Goal: Information Seeking & Learning: Learn about a topic

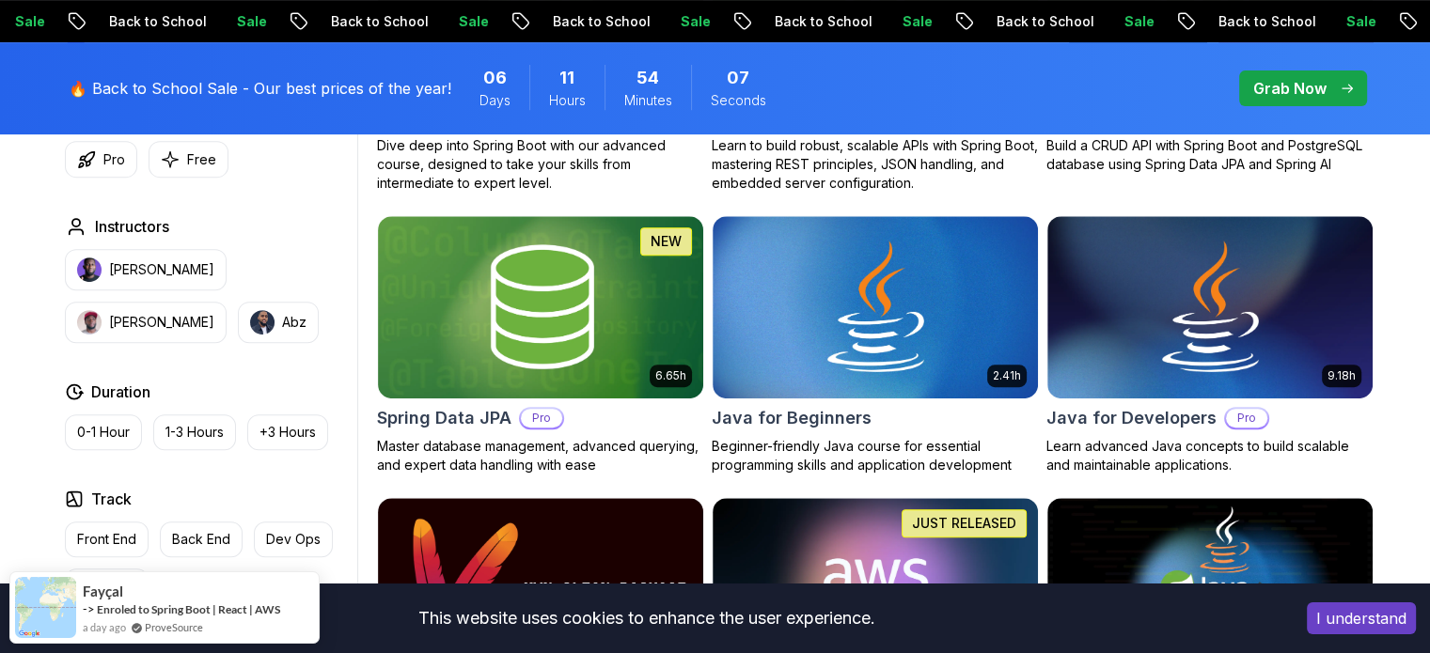
scroll to position [786, 0]
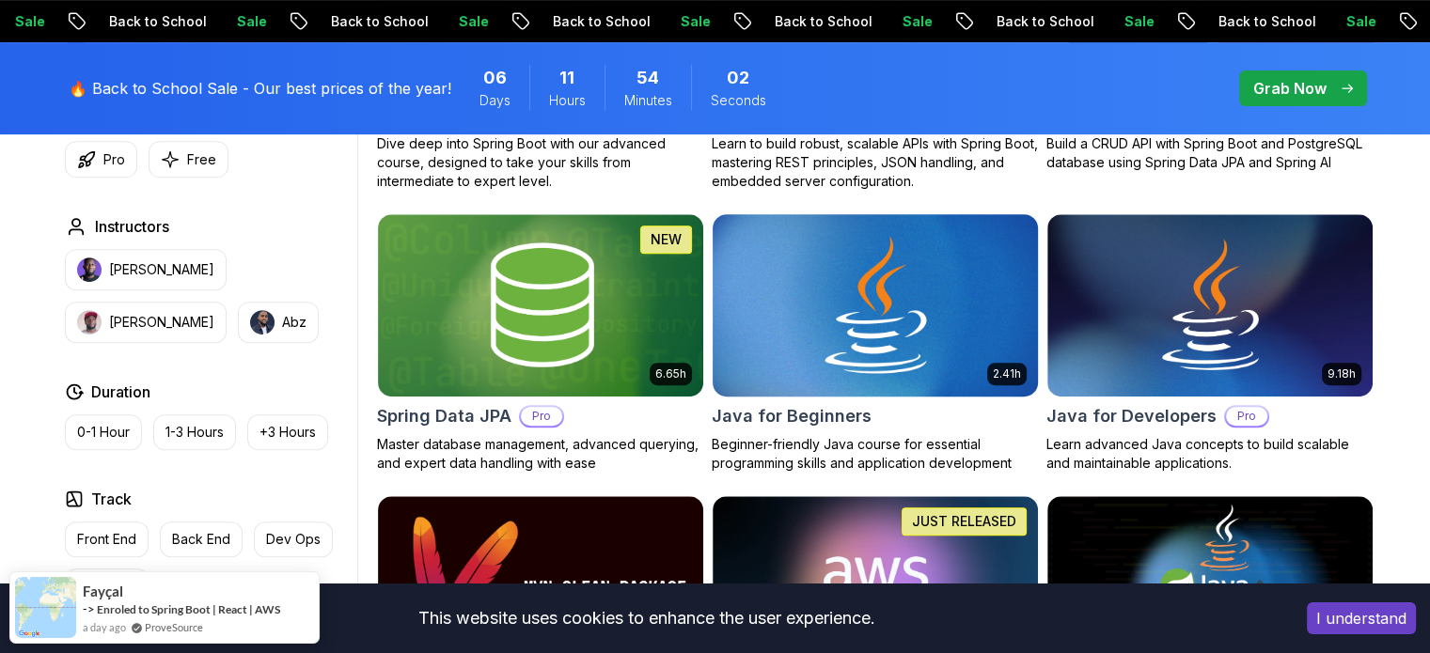
click at [849, 247] on img at bounding box center [874, 305] width 341 height 191
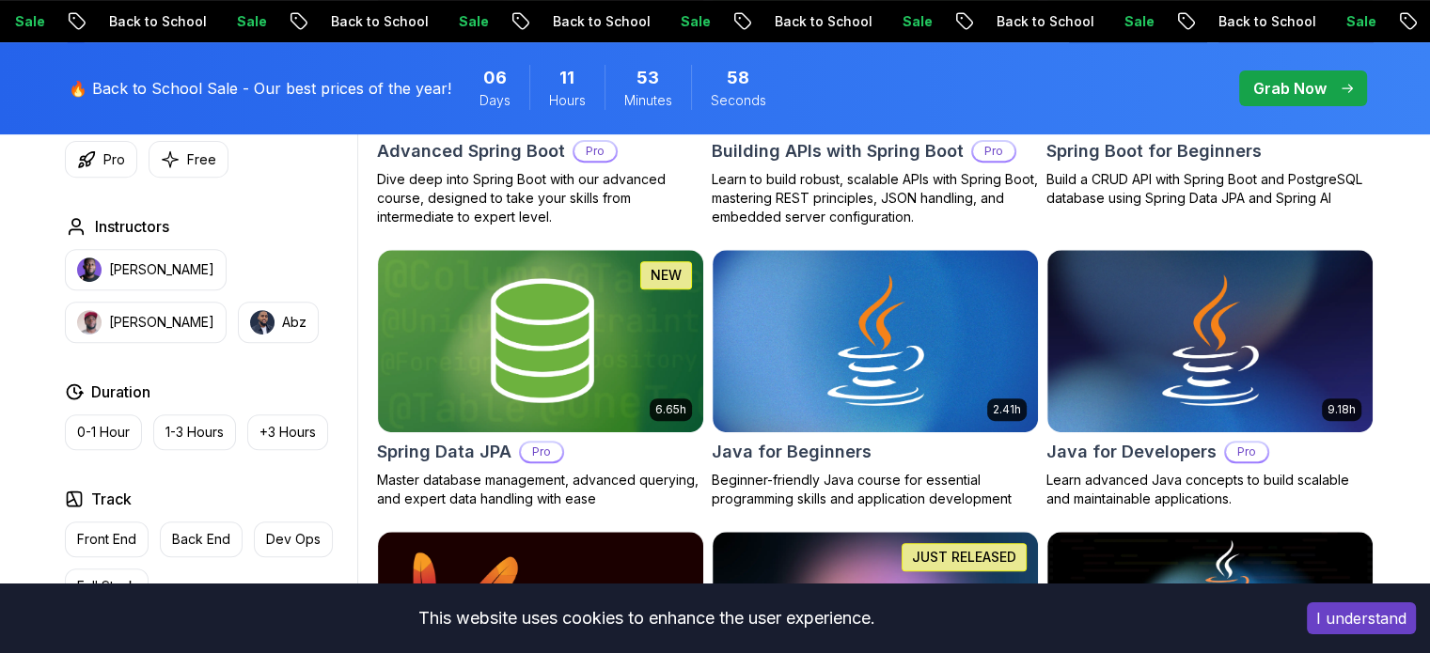
scroll to position [782, 0]
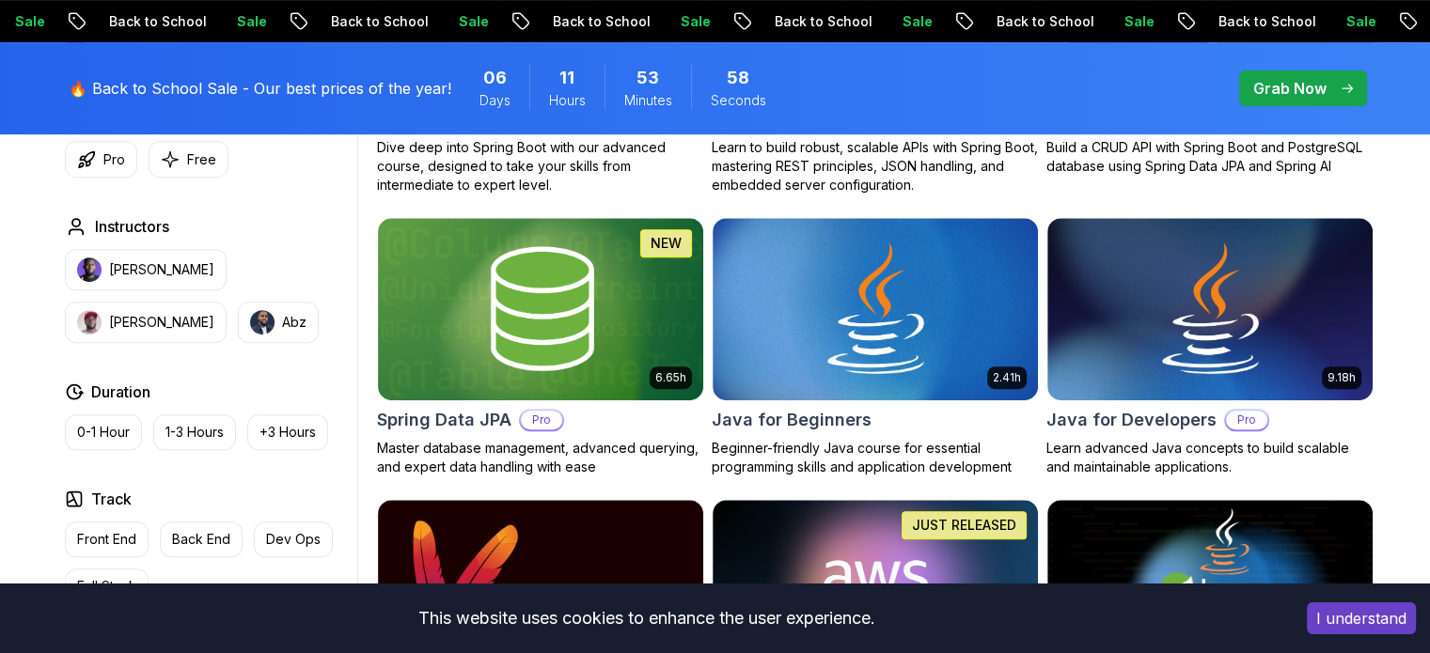
click at [605, 48] on div "🔥 Back to School Sale - Our best prices of the year! 06 Days 11 Hours 53 Minute…" at bounding box center [715, 88] width 1316 height 92
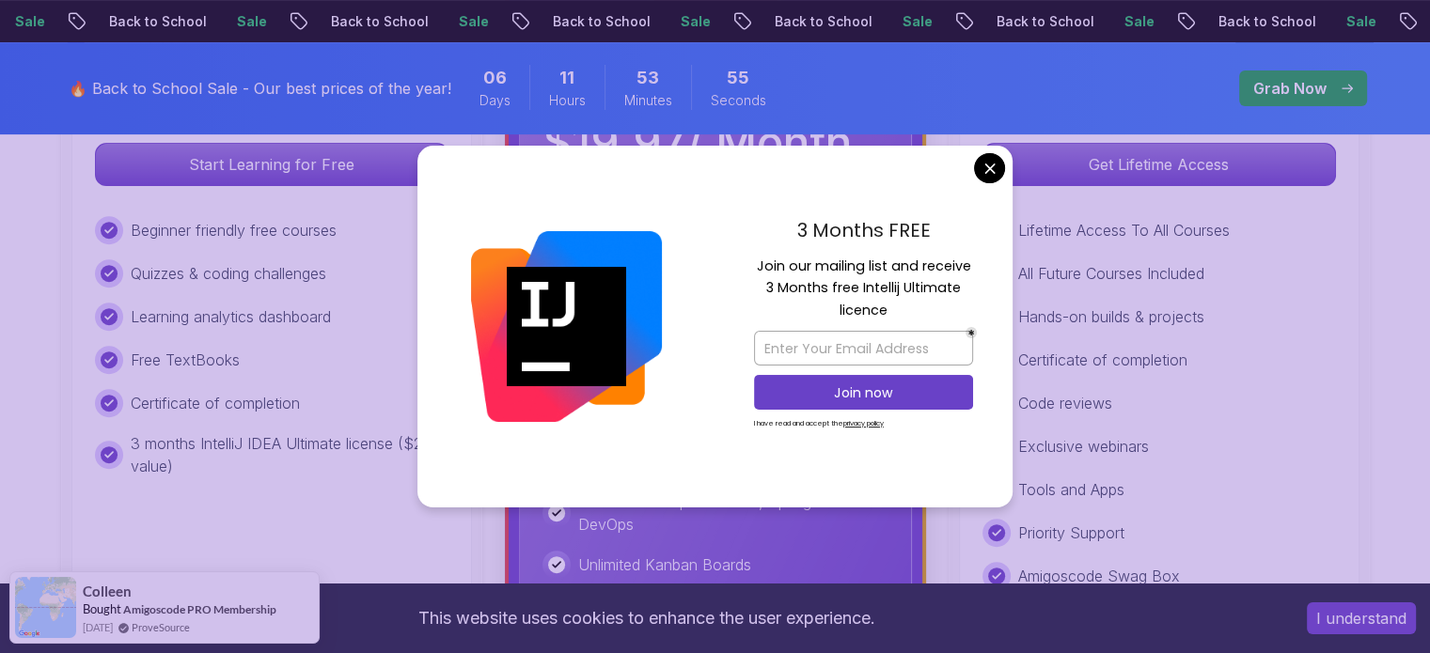
scroll to position [741, 0]
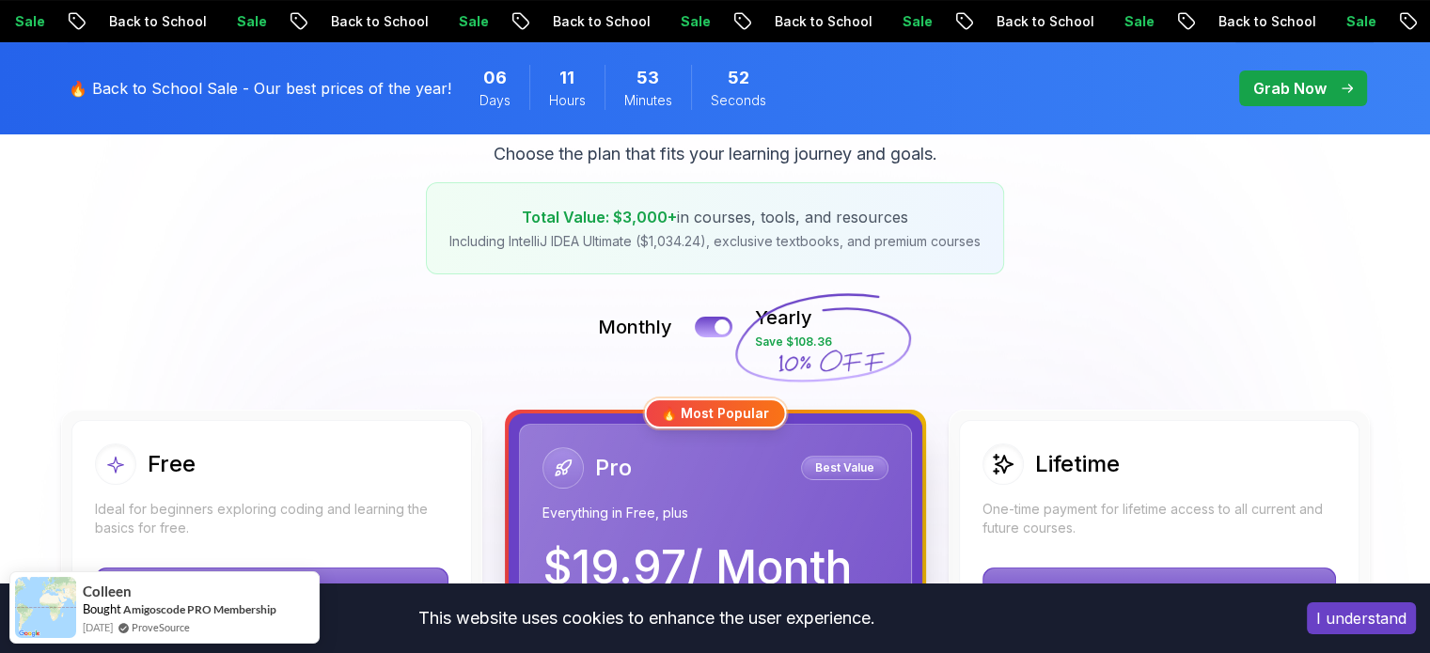
scroll to position [0, 0]
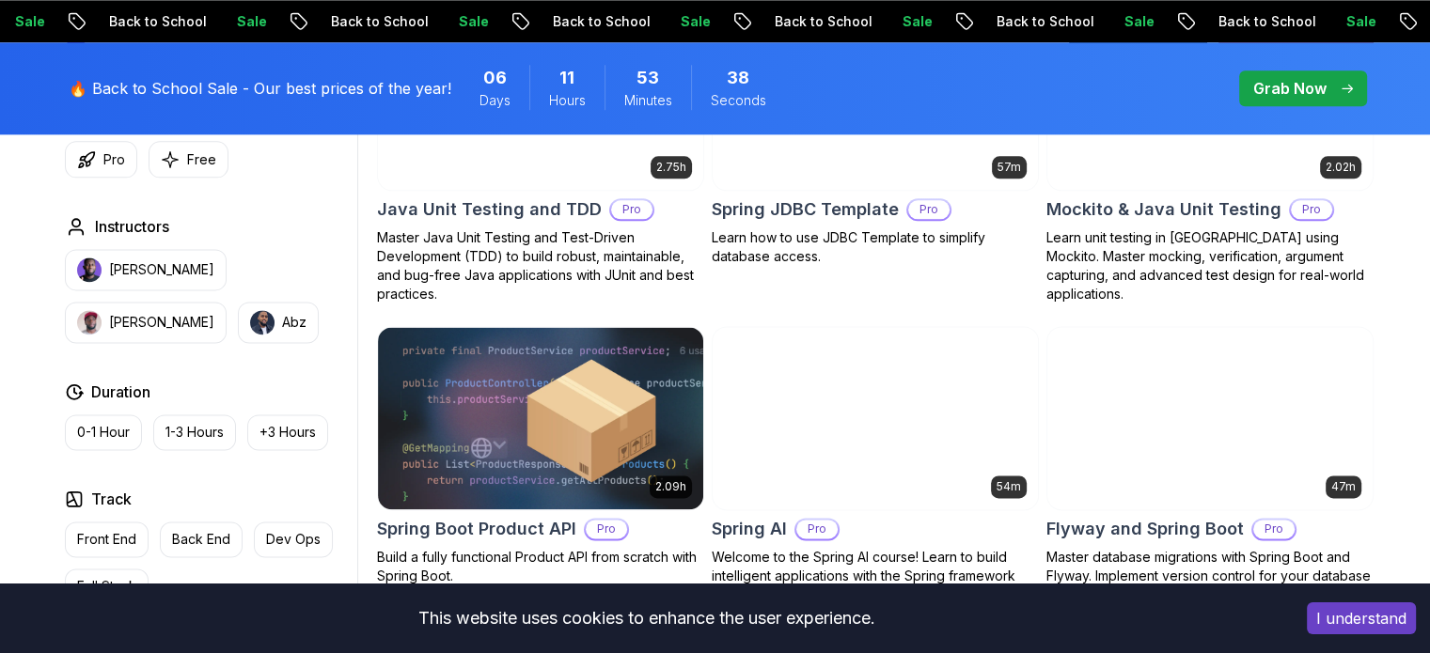
scroll to position [2548, 0]
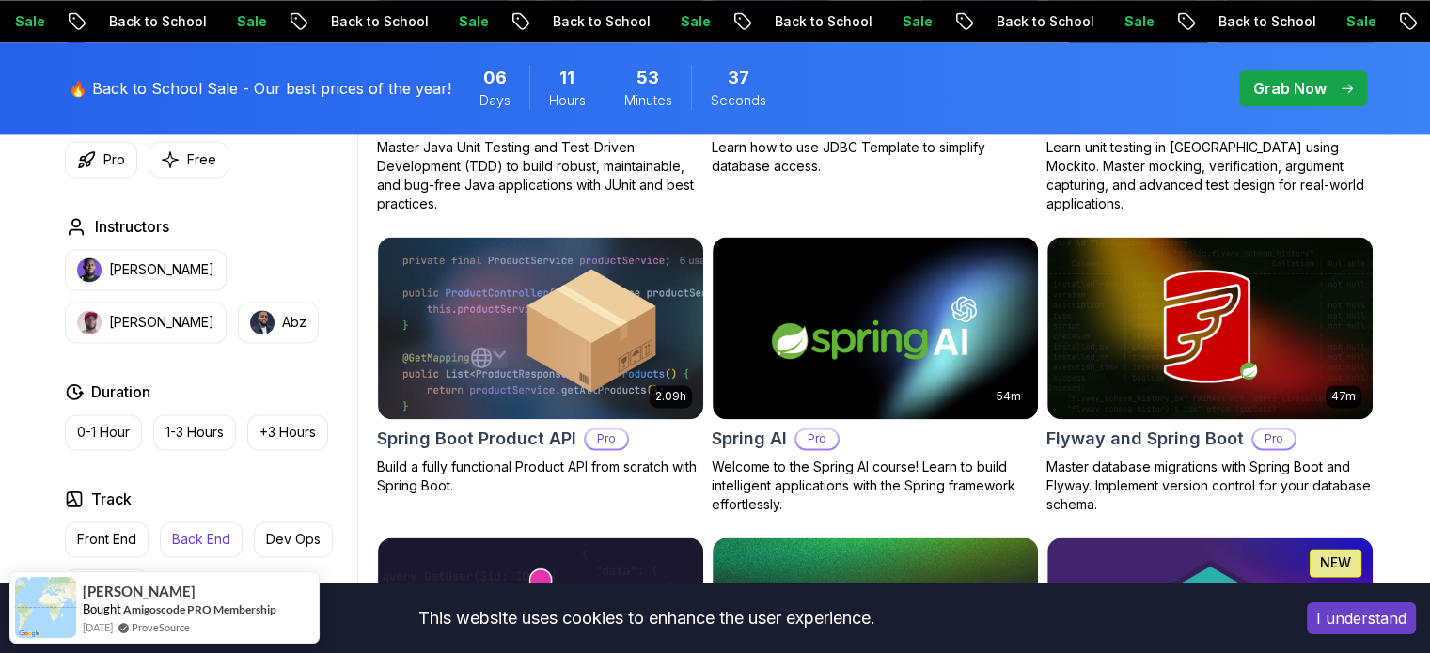
click at [192, 533] on p "Back End" at bounding box center [201, 539] width 58 height 19
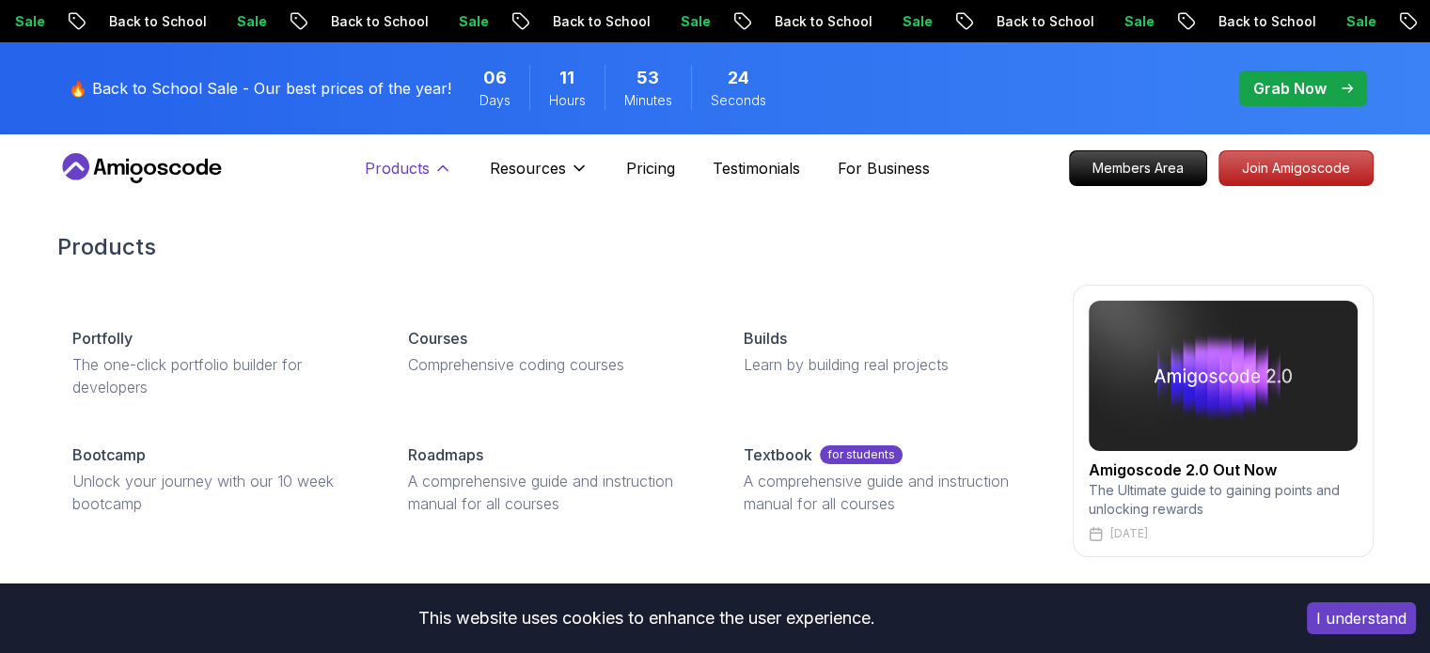
click at [403, 163] on p "Products" at bounding box center [397, 168] width 65 height 23
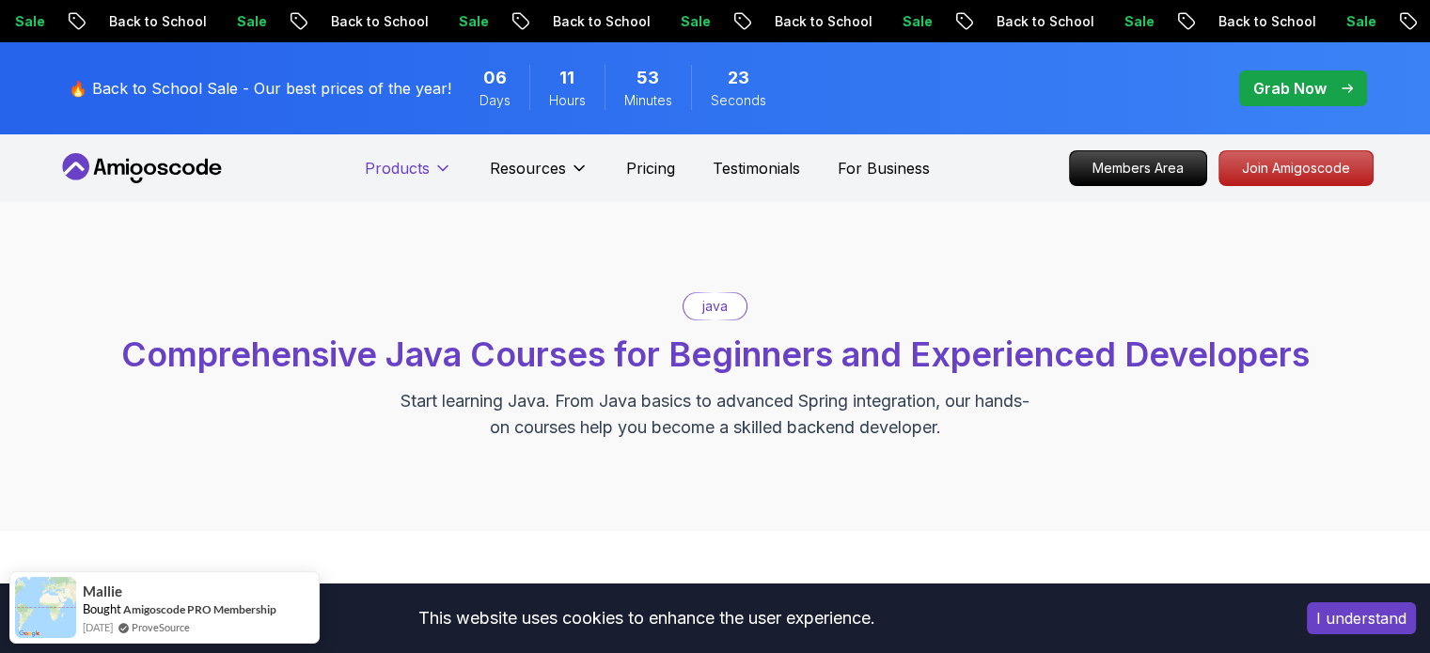
click at [403, 163] on p "Products" at bounding box center [397, 168] width 65 height 23
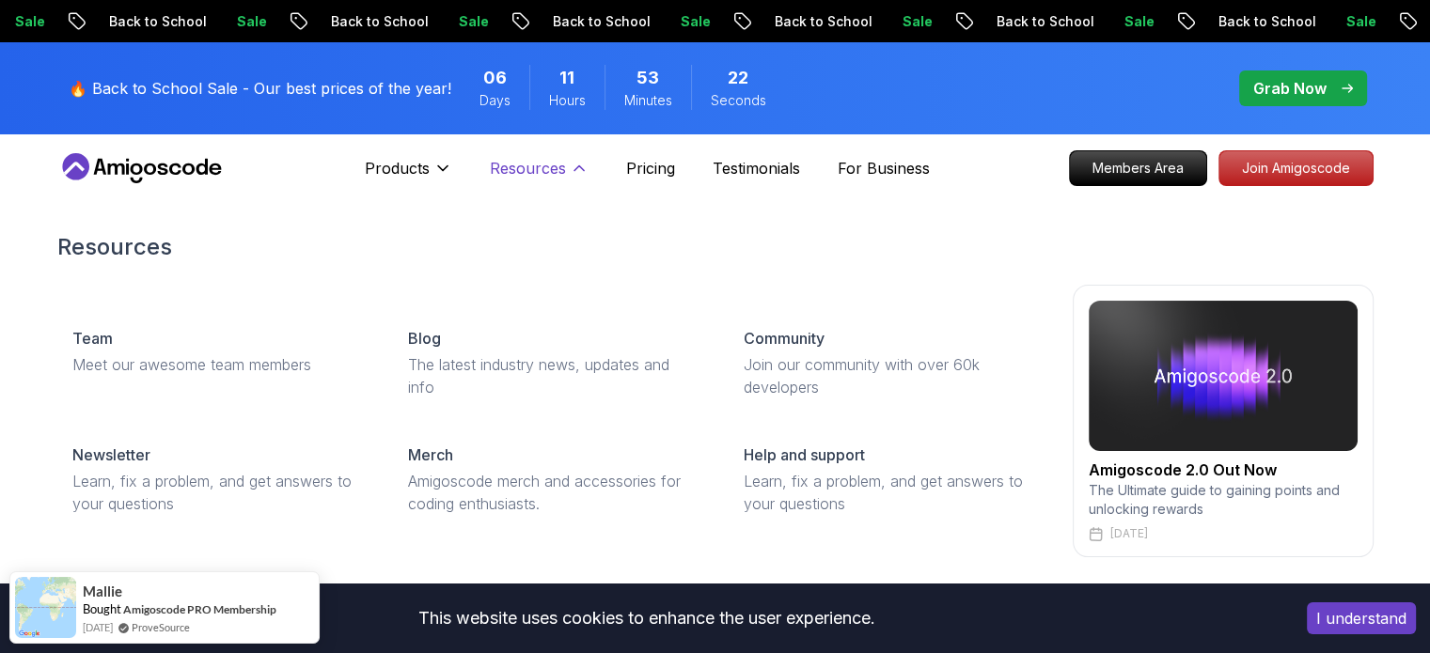
click at [562, 167] on p "Resources" at bounding box center [528, 168] width 76 height 23
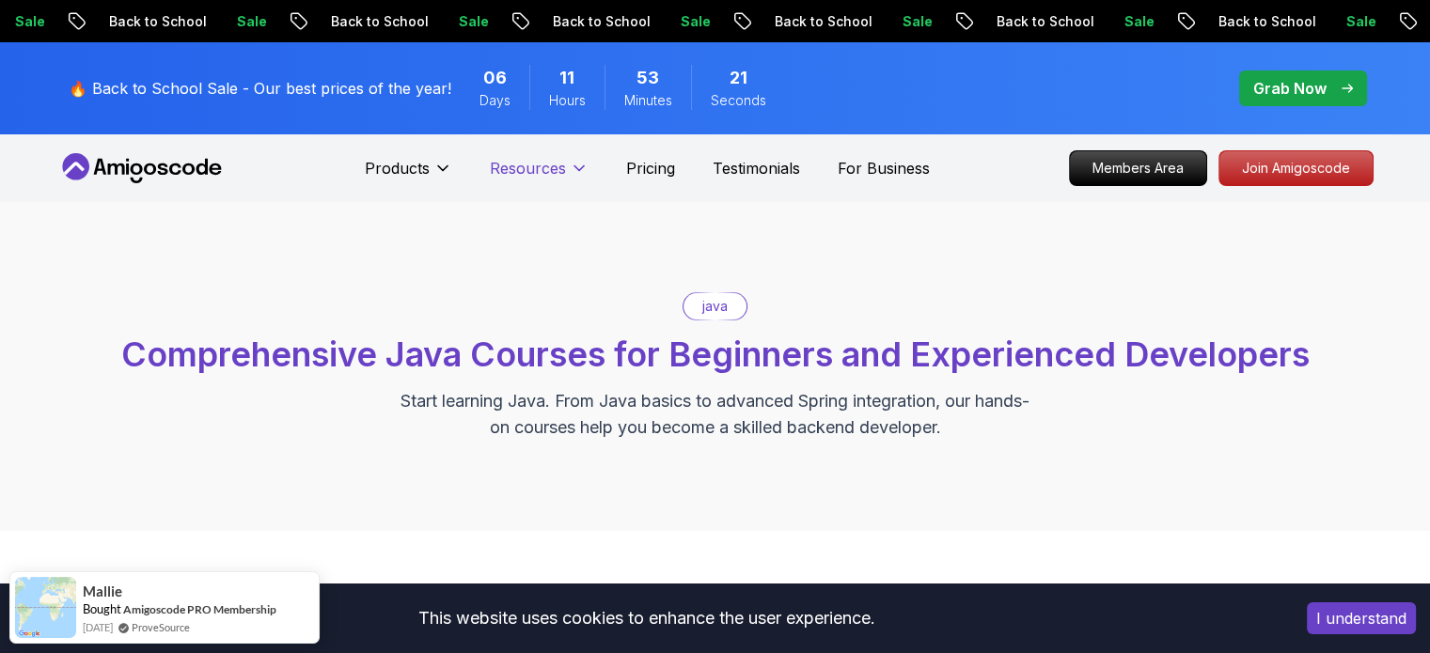
click at [562, 167] on p "Resources" at bounding box center [528, 168] width 76 height 23
click at [137, 178] on icon at bounding box center [141, 168] width 169 height 30
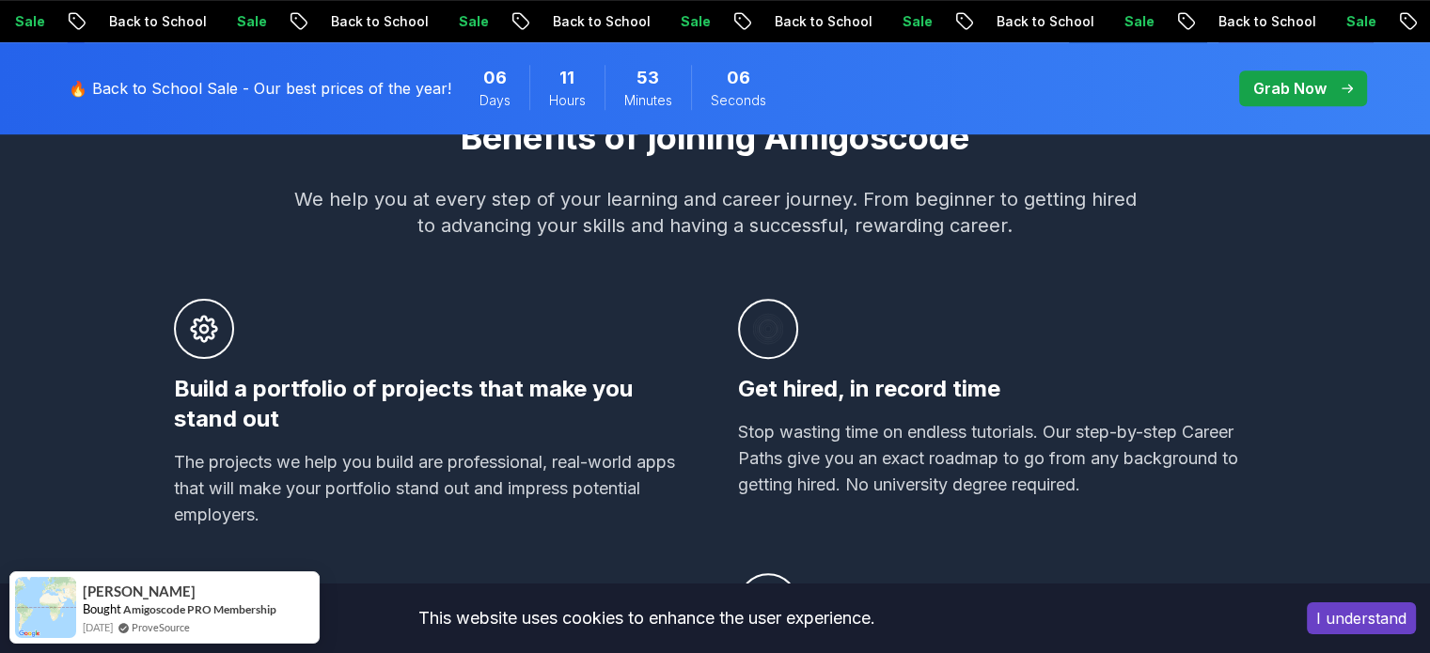
scroll to position [957, 0]
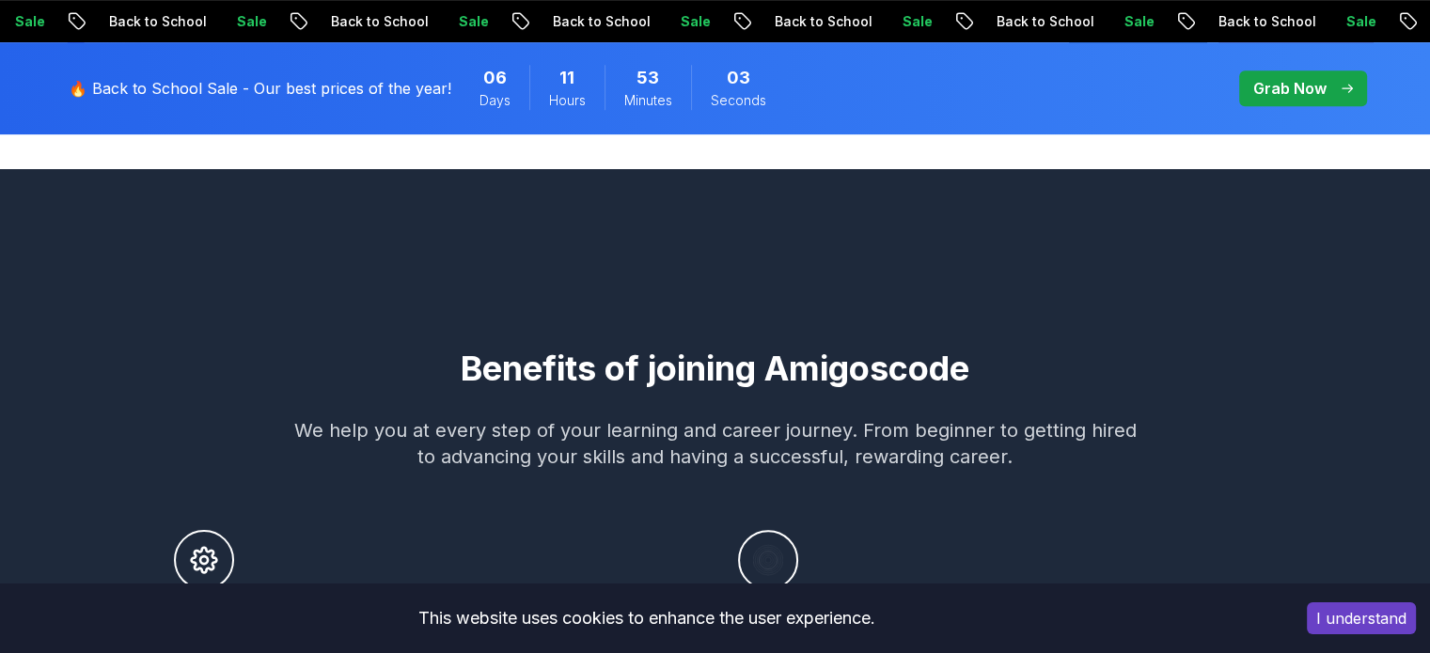
click at [492, 89] on span "06" at bounding box center [495, 78] width 24 height 26
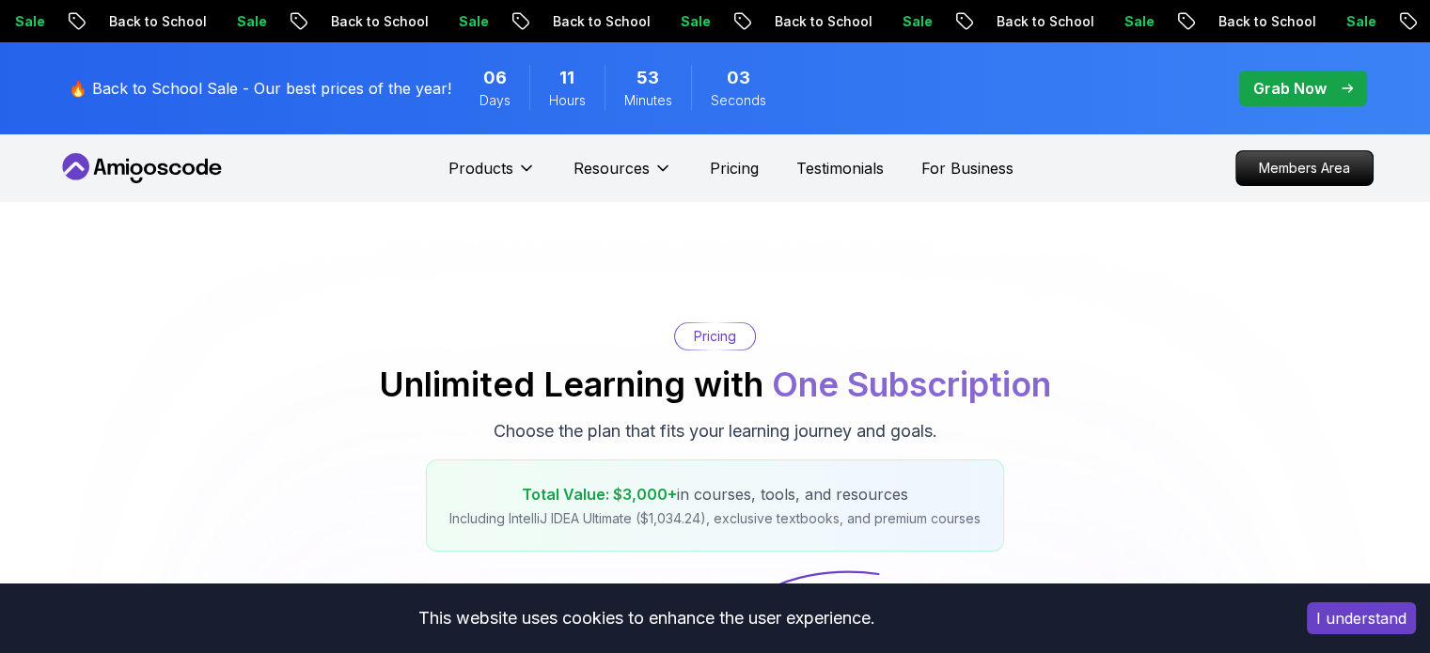
click at [334, 89] on p "🔥 Back to School Sale - Our best prices of the year!" at bounding box center [260, 88] width 383 height 23
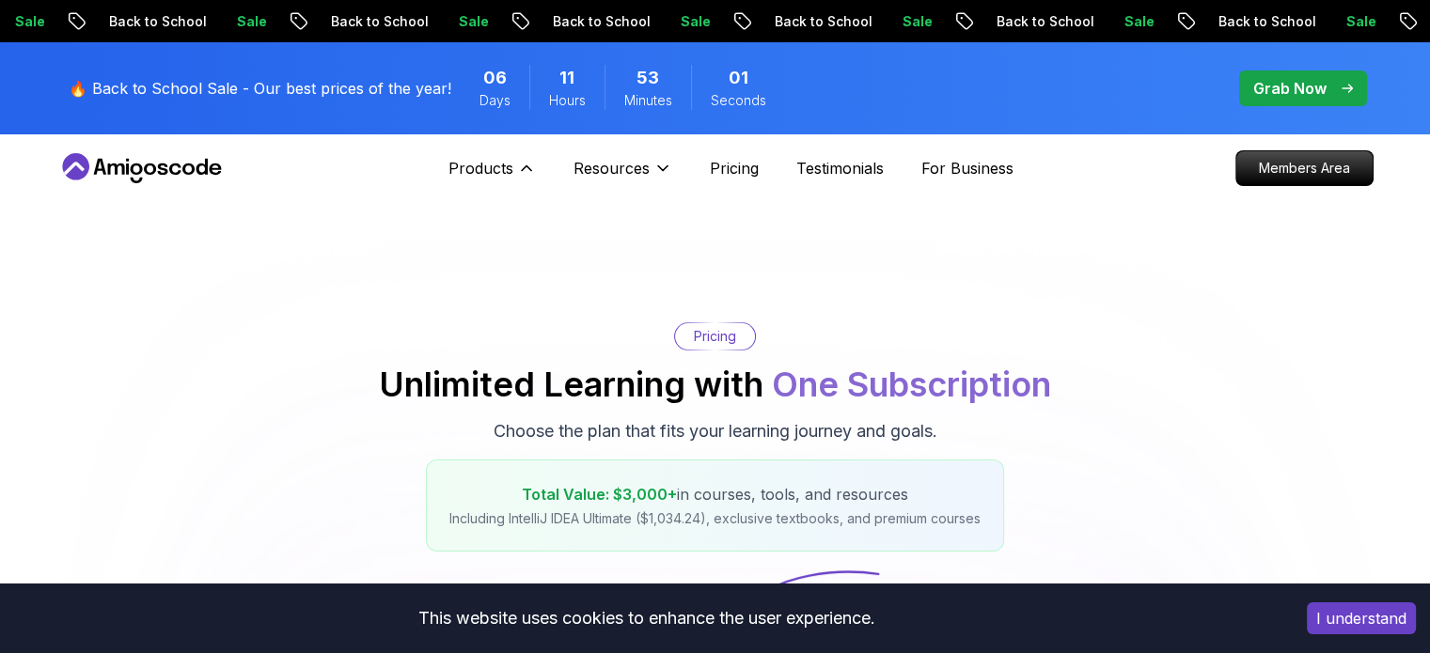
click at [538, 163] on div "Products Products Portfolly The one-click portfolio builder for developers Cour…" at bounding box center [560, 168] width 224 height 38
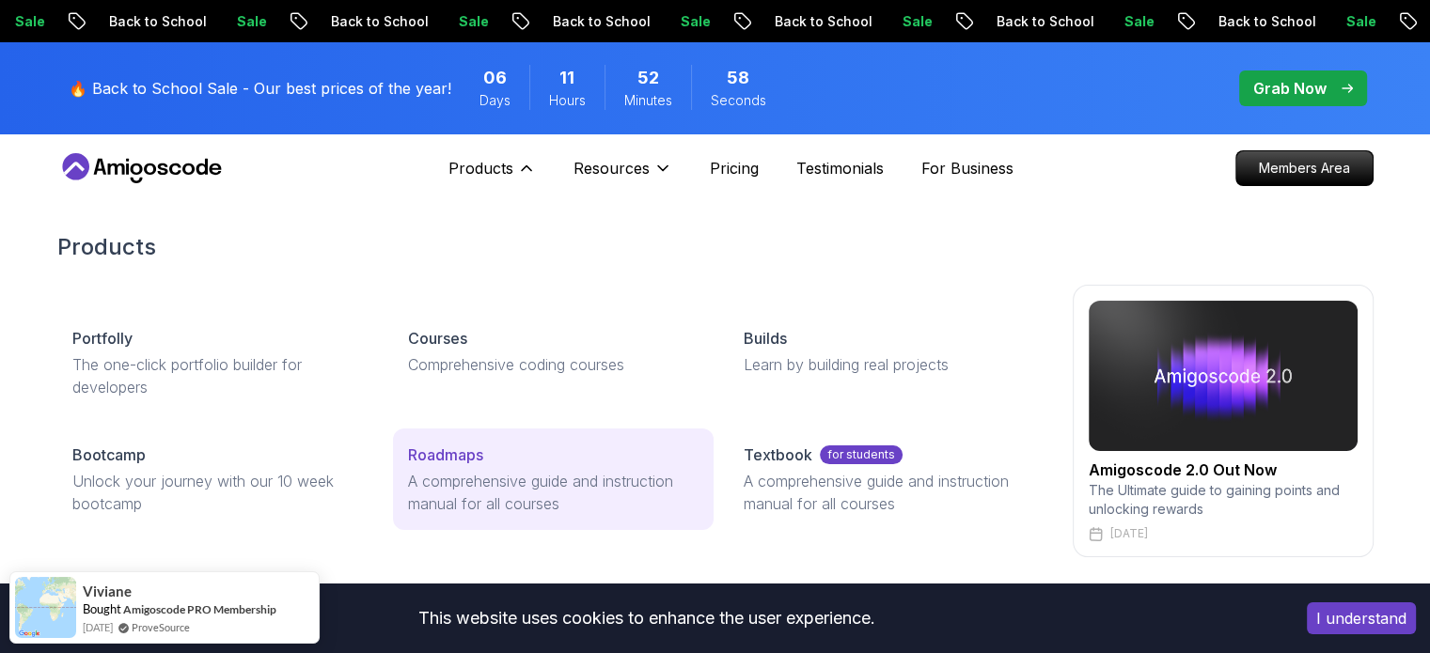
click at [460, 476] on p "A comprehensive guide and instruction manual for all courses" at bounding box center [553, 492] width 291 height 45
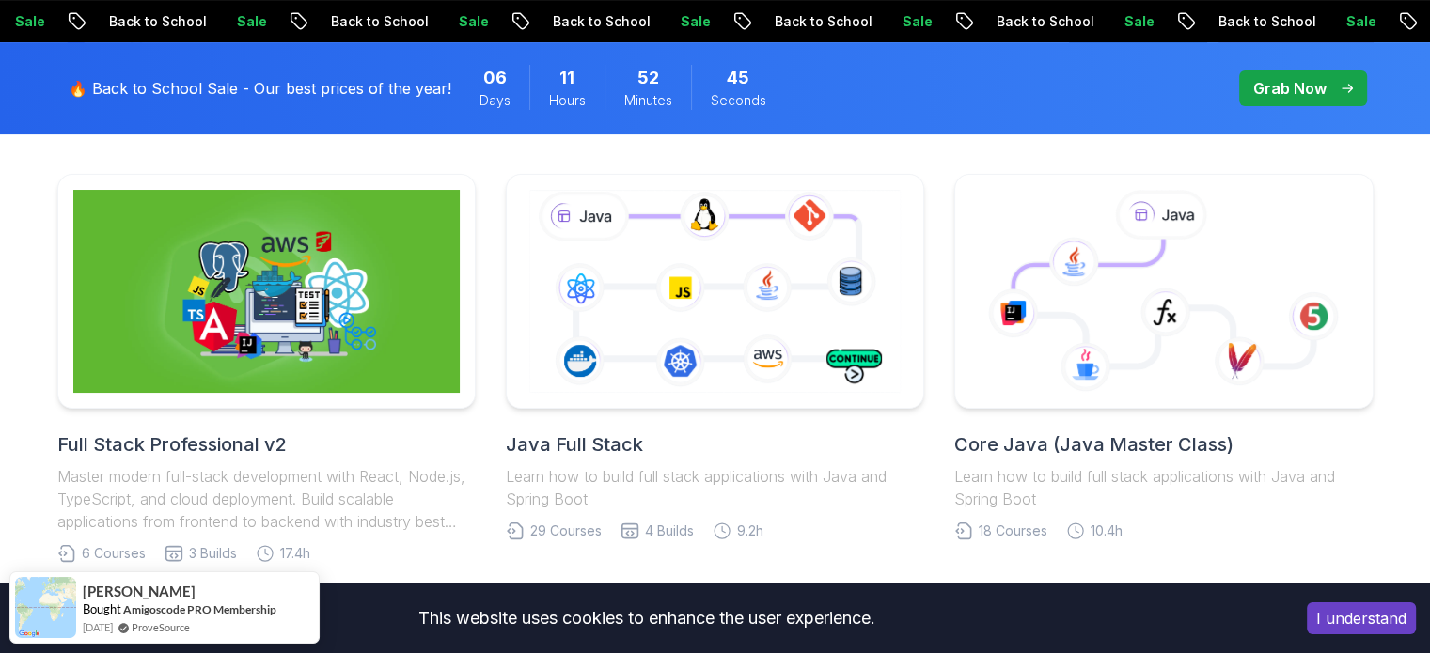
scroll to position [472, 0]
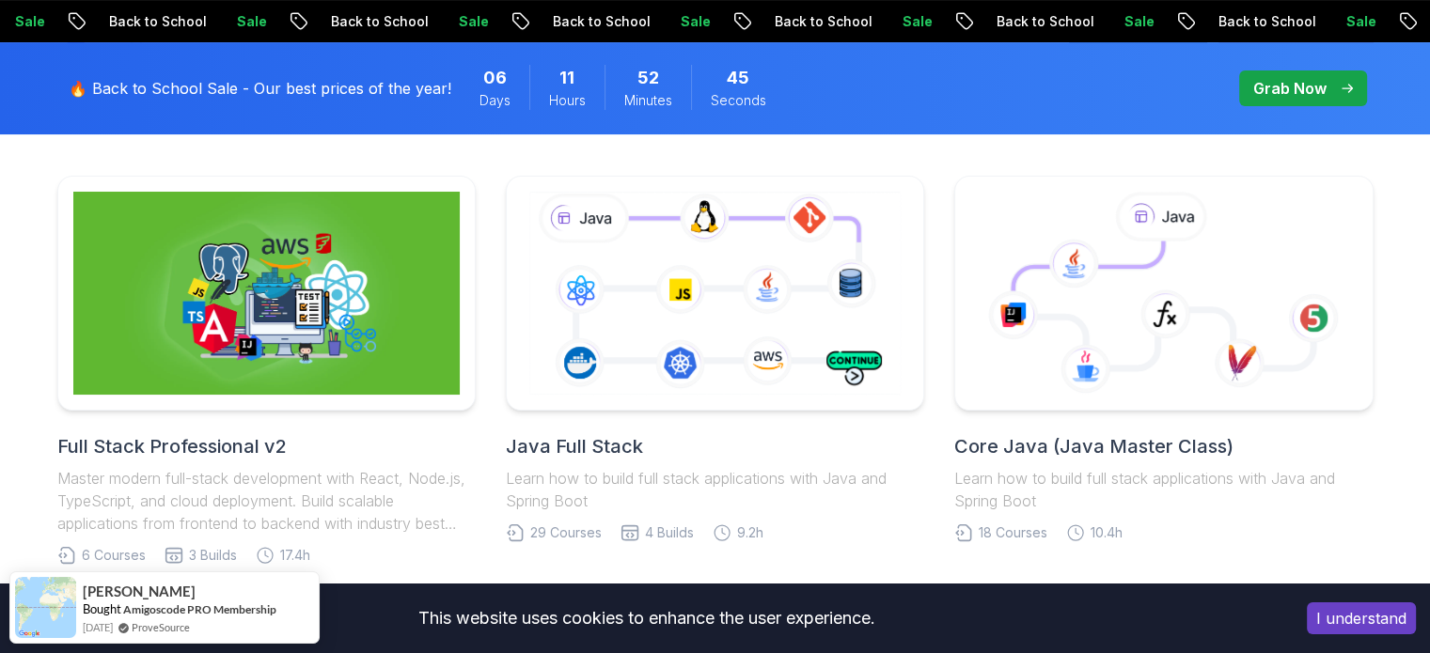
click at [722, 307] on icon at bounding box center [715, 293] width 379 height 211
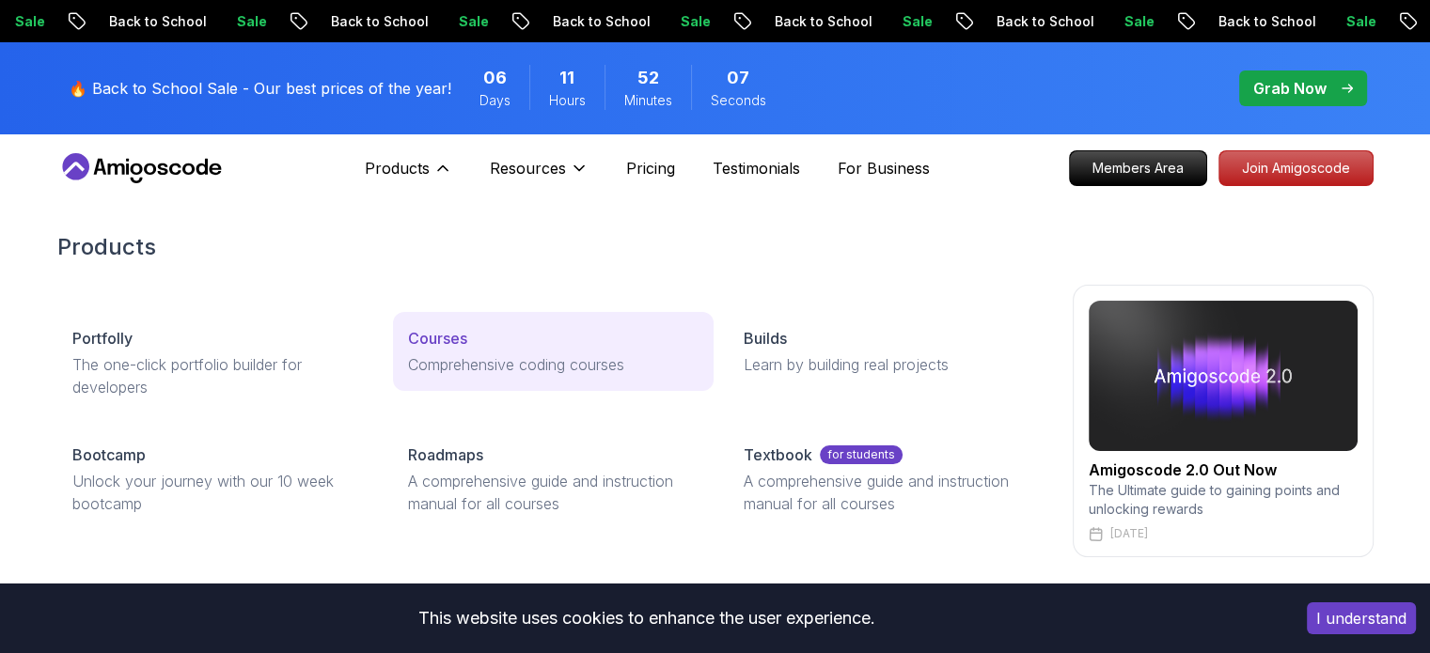
click at [512, 356] on p "Comprehensive coding courses" at bounding box center [553, 364] width 291 height 23
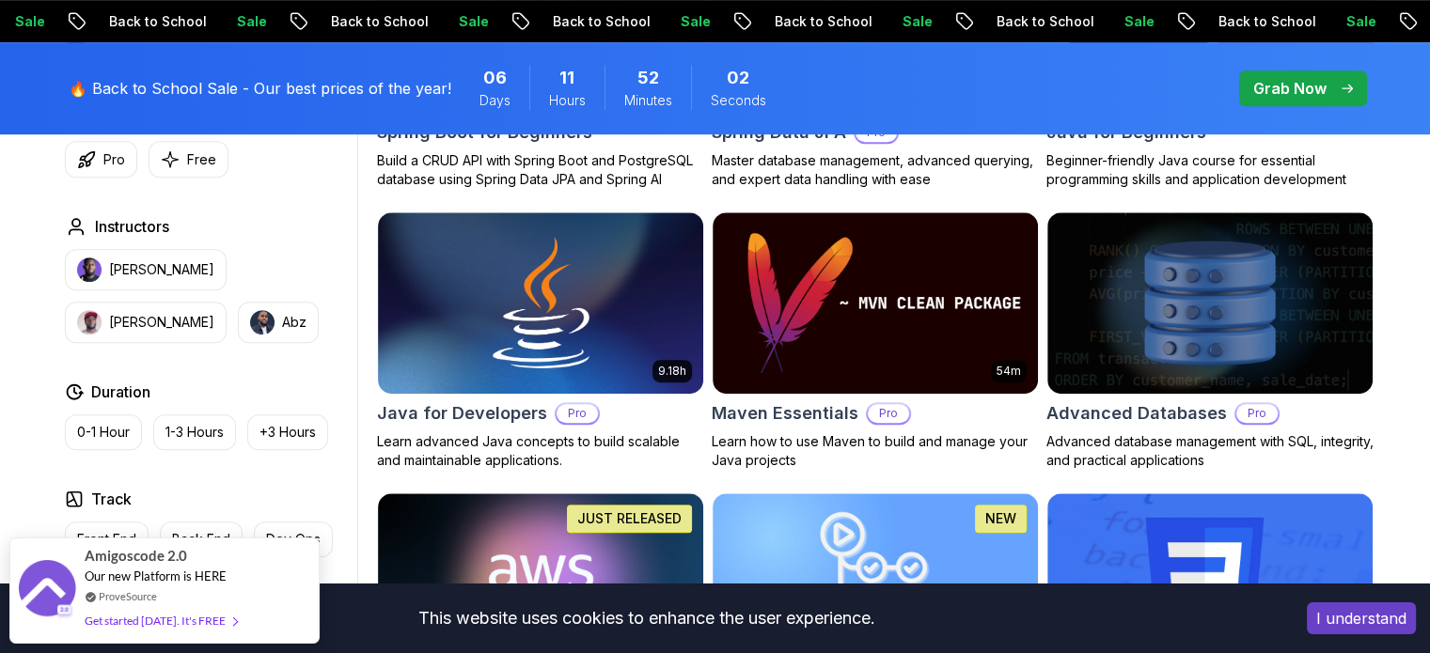
scroll to position [1094, 0]
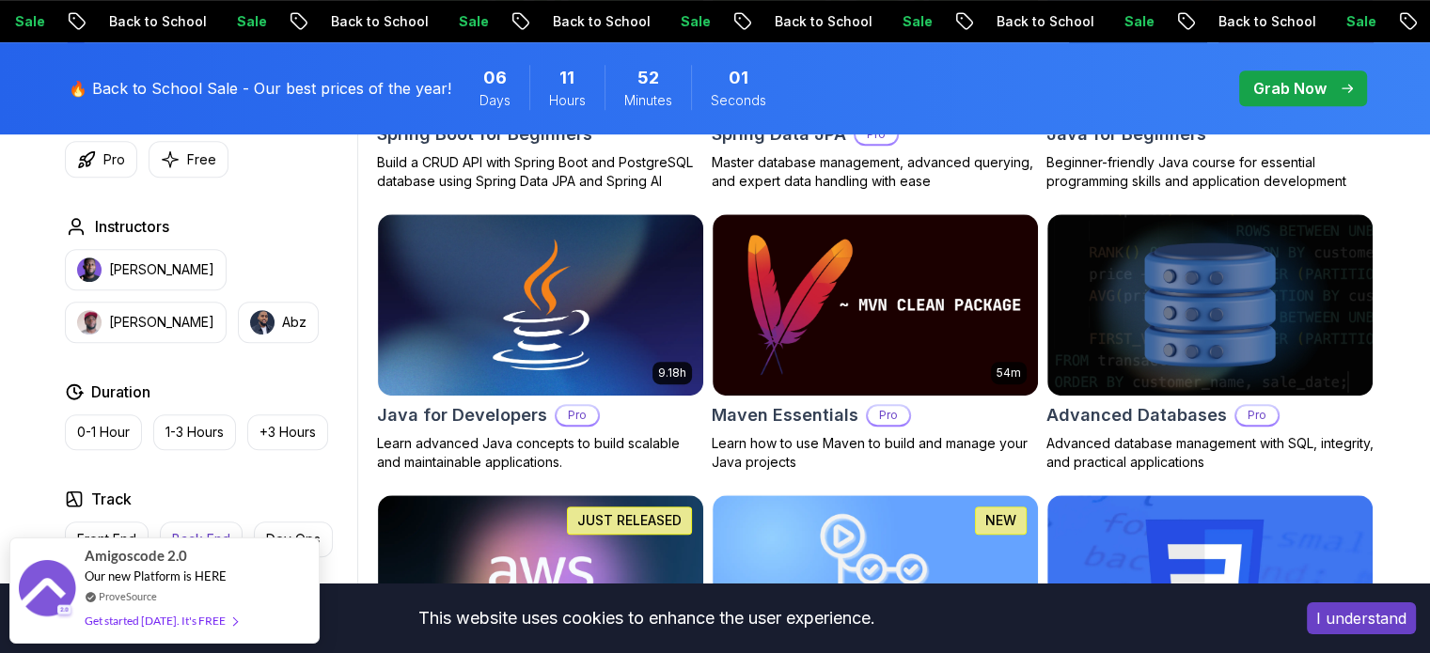
click at [196, 530] on p "Back End" at bounding box center [201, 539] width 58 height 19
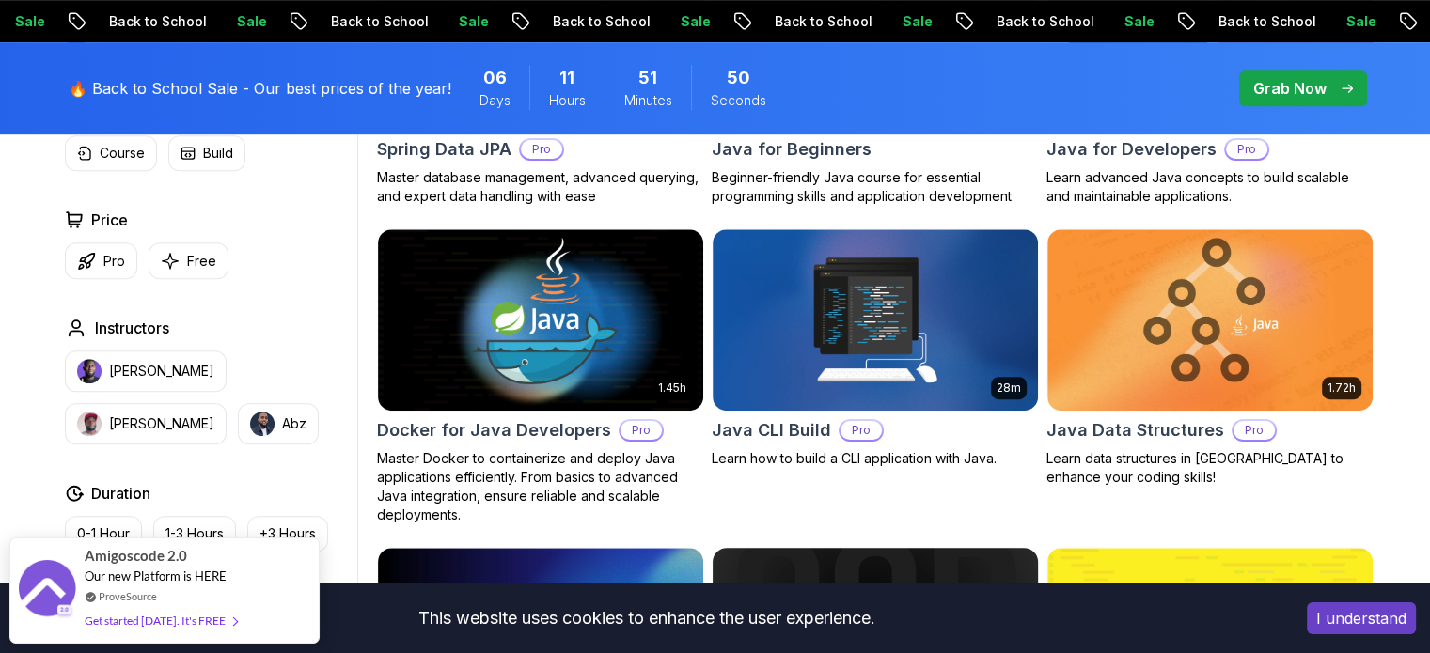
scroll to position [1060, 0]
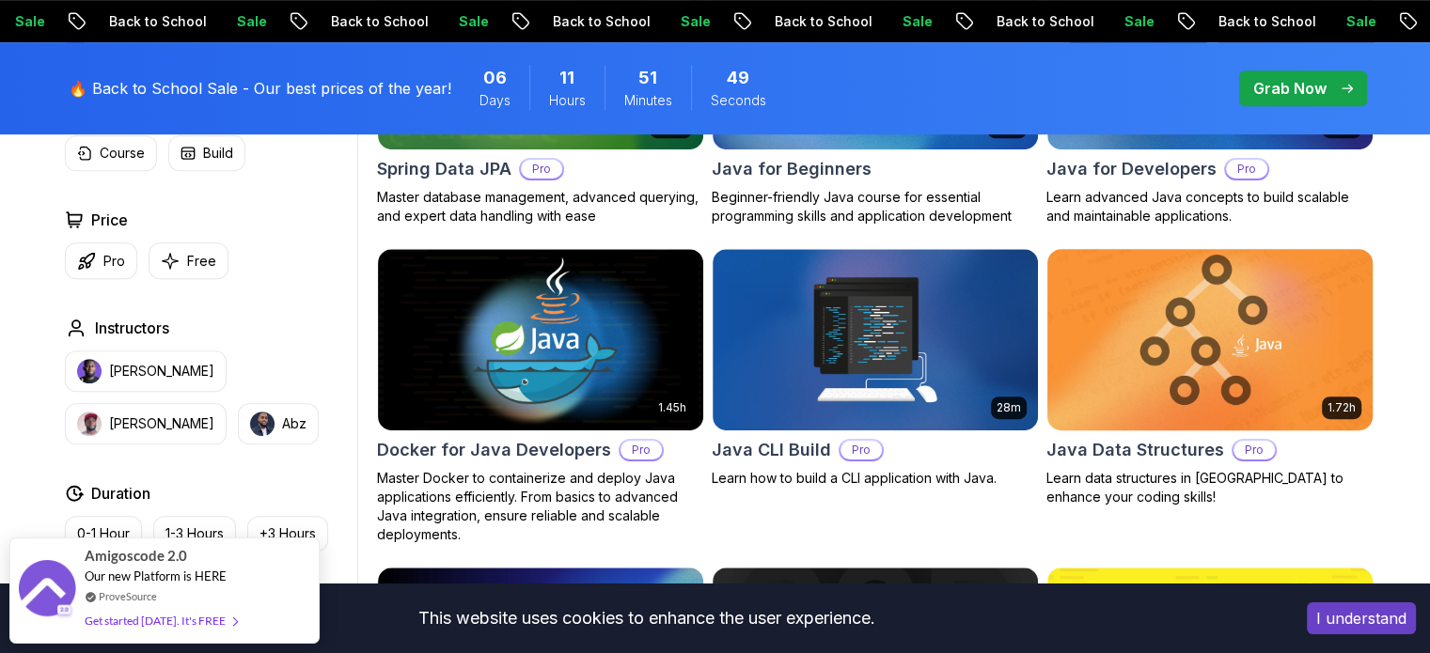
click at [1207, 329] on img at bounding box center [1209, 339] width 341 height 191
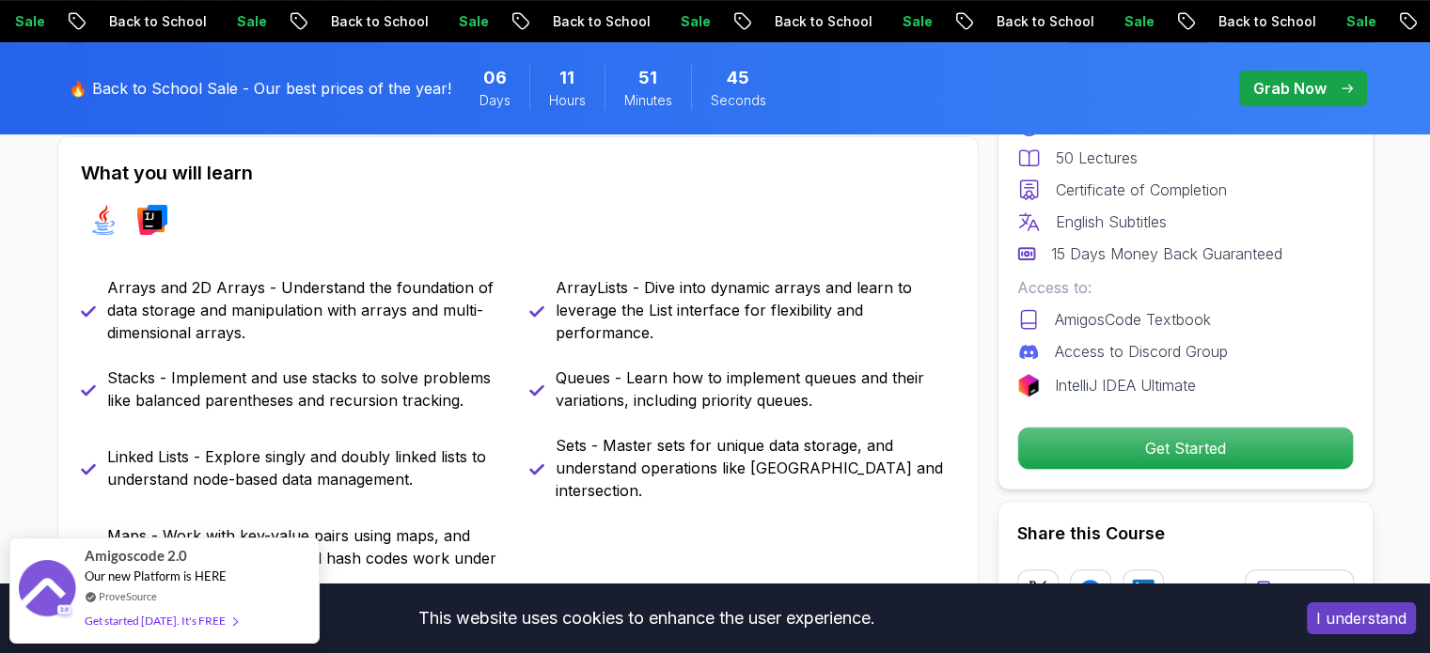
scroll to position [868, 0]
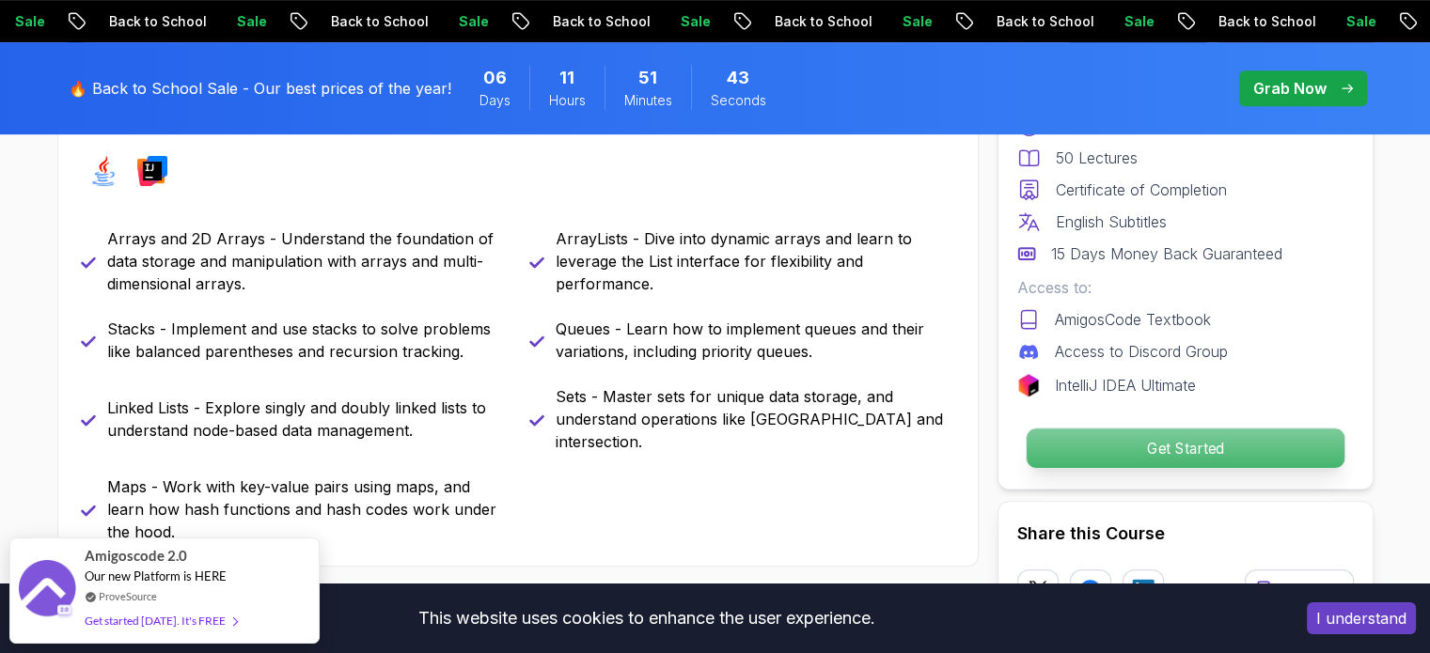
click at [1125, 447] on p "Get Started" at bounding box center [1185, 448] width 318 height 39
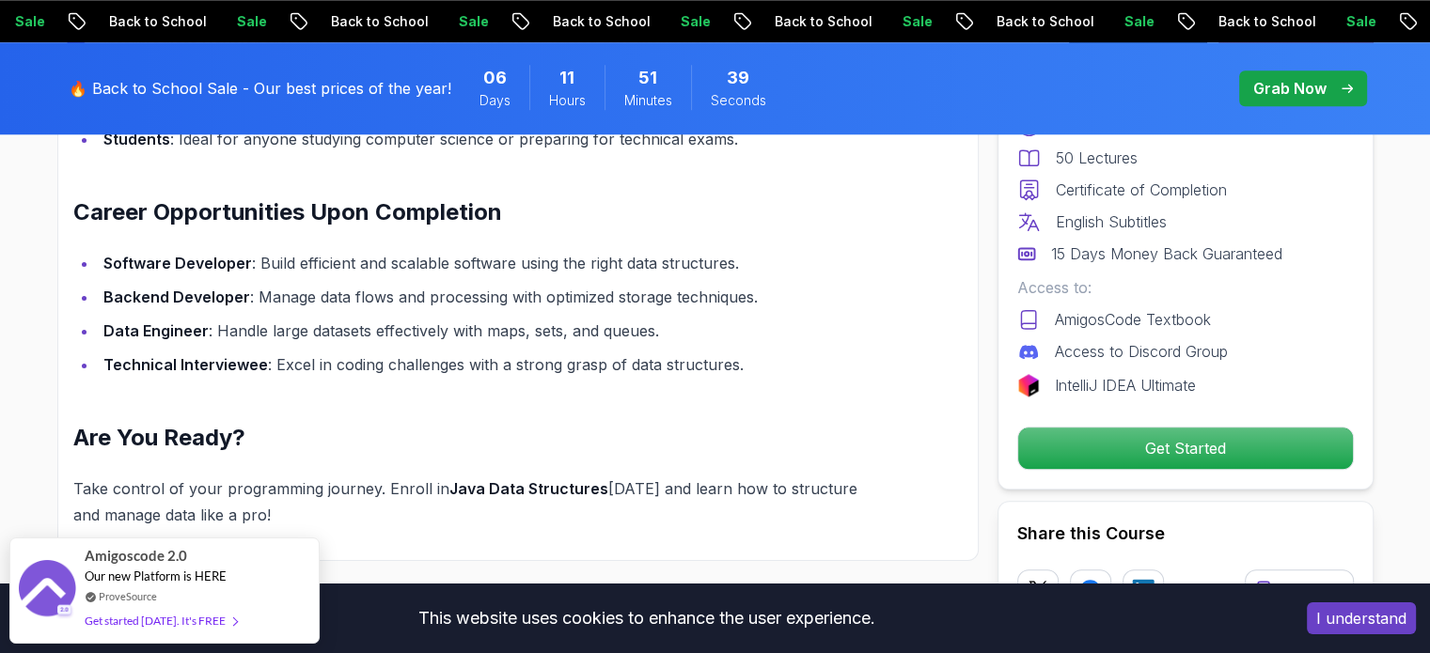
scroll to position [1839, 0]
